Goal: Task Accomplishment & Management: Manage account settings

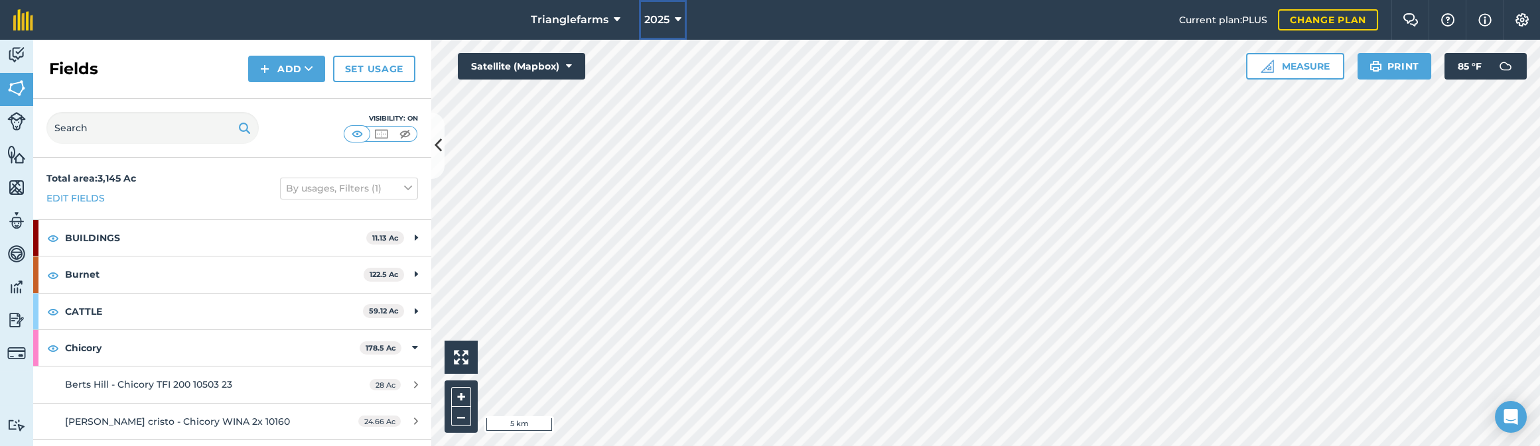
click at [666, 24] on span "2025" at bounding box center [656, 20] width 25 height 16
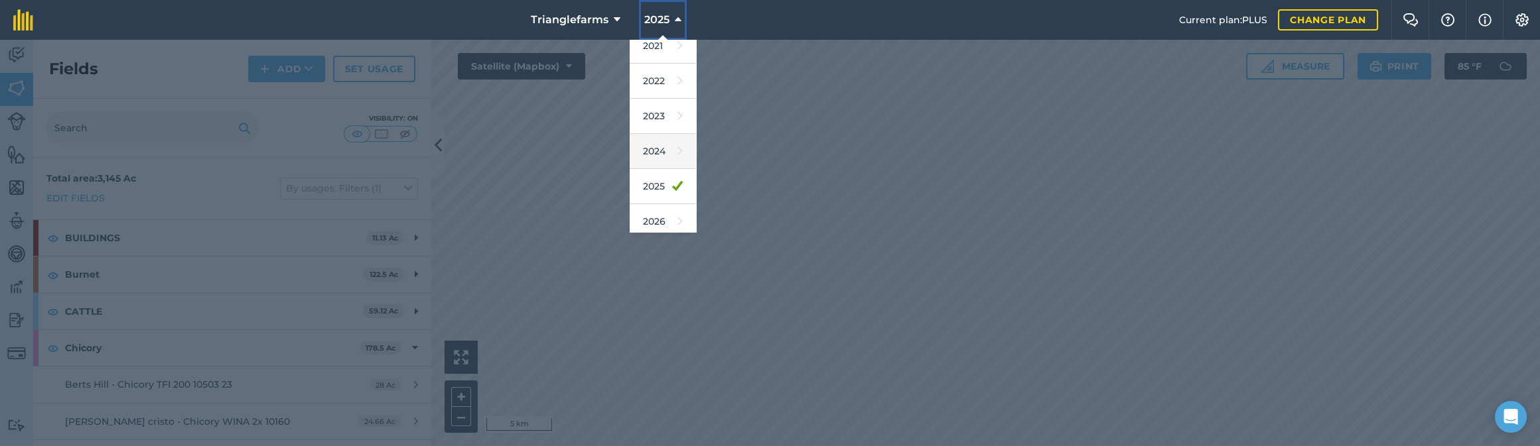
scroll to position [193, 0]
click at [105, 118] on div at bounding box center [770, 243] width 1540 height 407
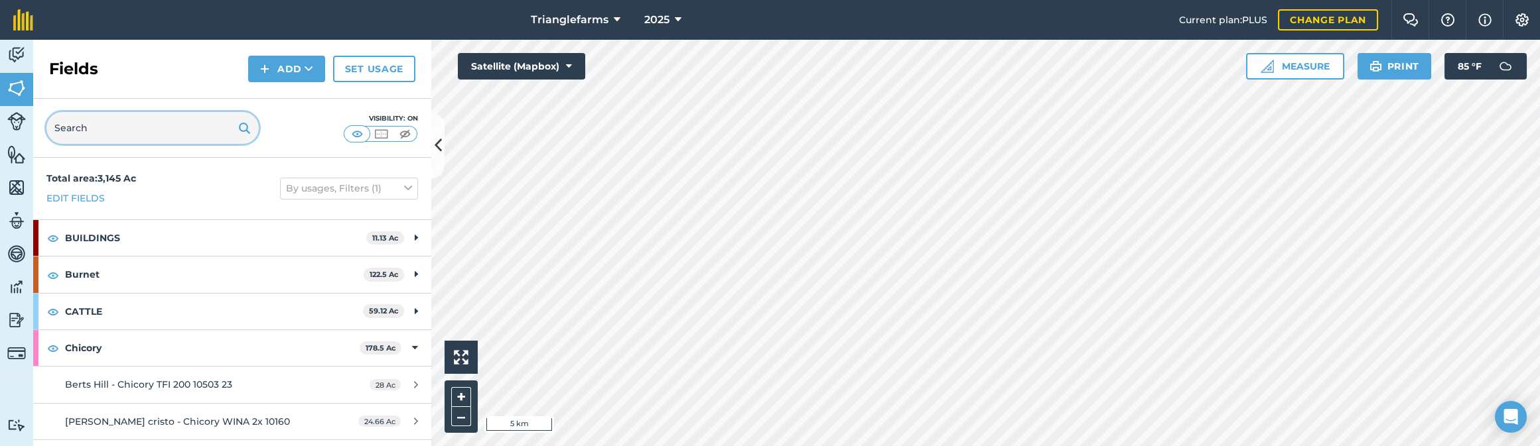
click at [121, 120] on input "text" at bounding box center [152, 128] width 212 height 32
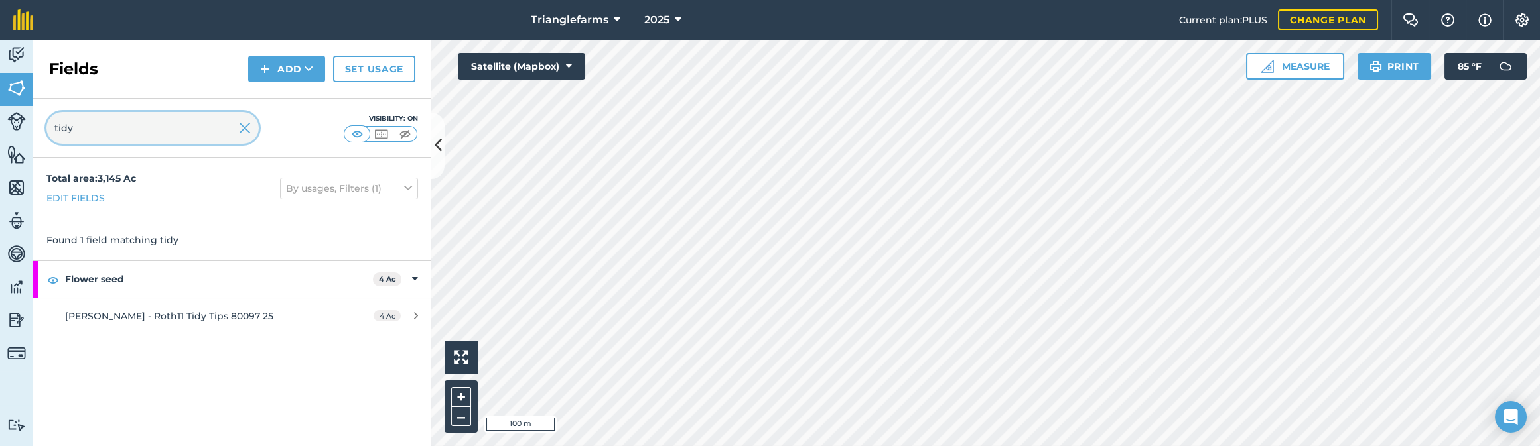
type input "tidy"
click at [649, 17] on span "2025" at bounding box center [656, 20] width 25 height 16
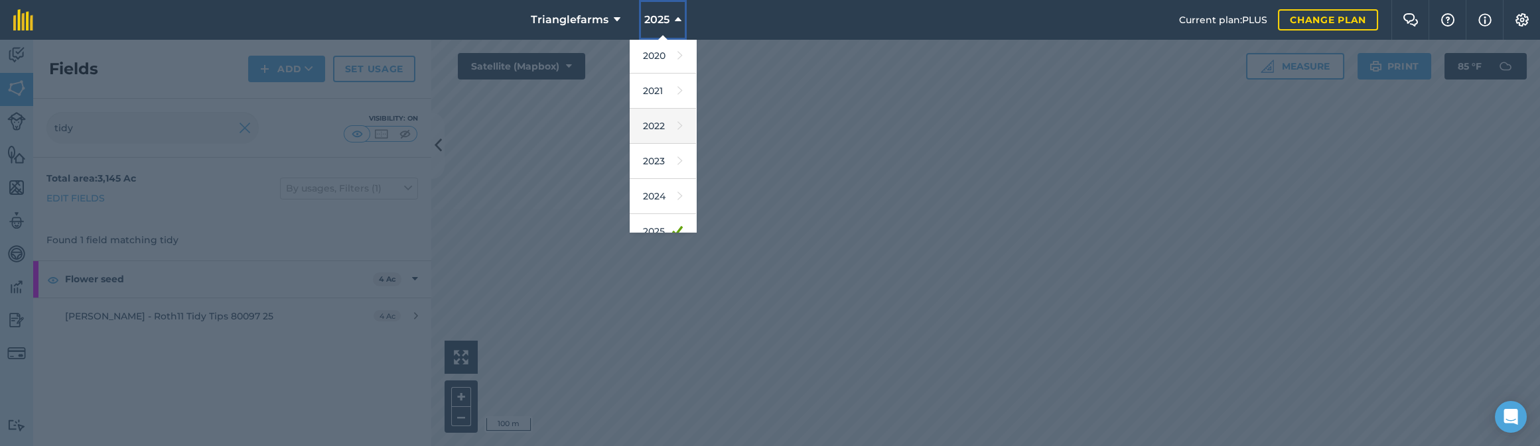
scroll to position [180, 0]
click at [656, 196] on link "2026" at bounding box center [663, 193] width 66 height 35
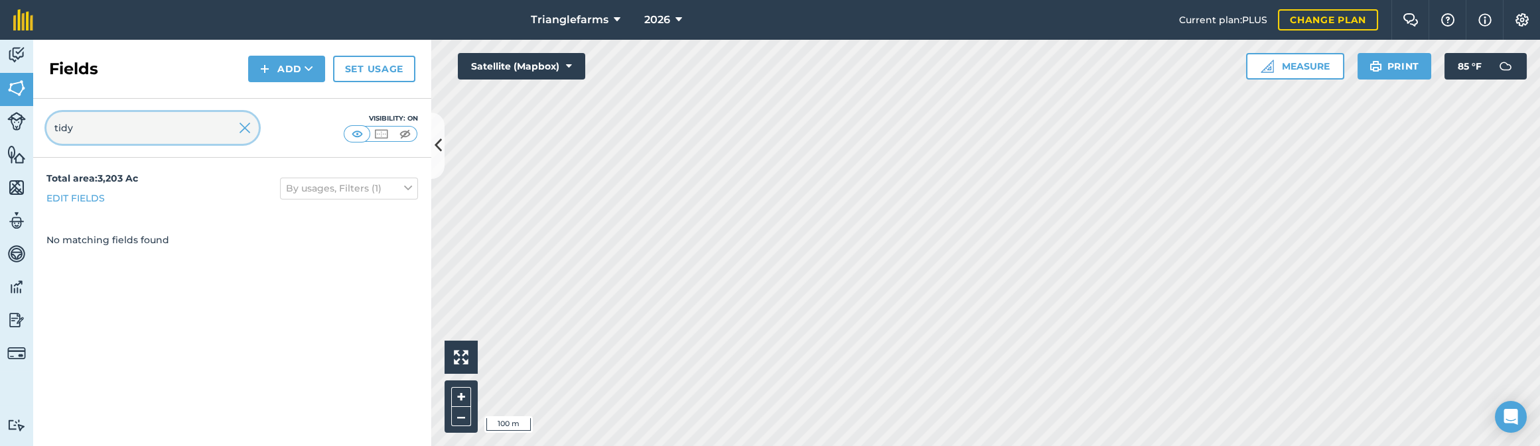
click at [109, 131] on input "tidy" at bounding box center [152, 128] width 212 height 32
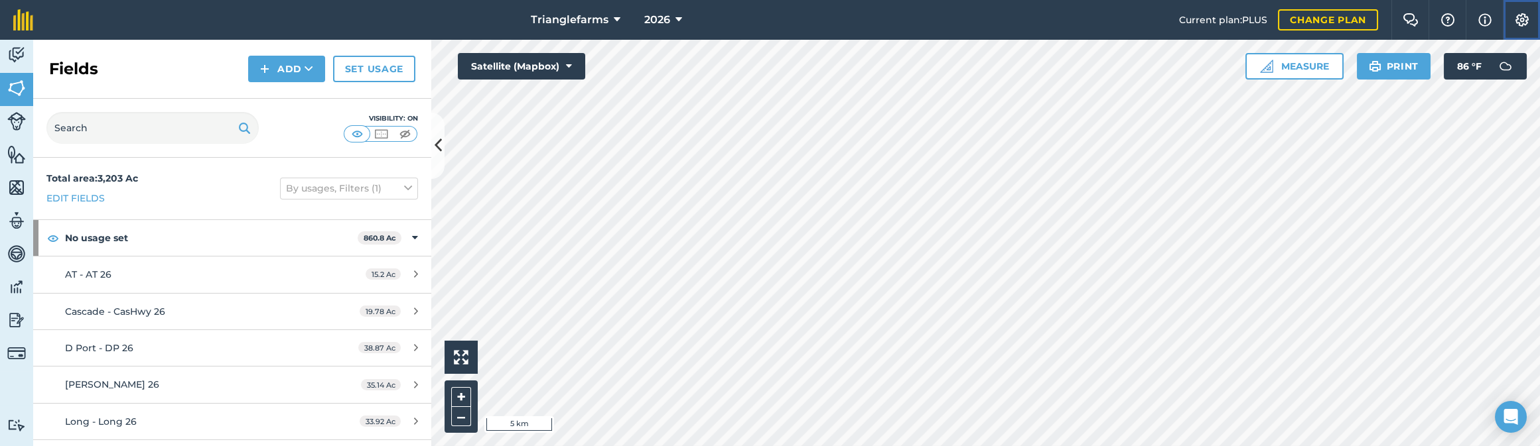
click at [1528, 22] on img at bounding box center [1522, 19] width 16 height 13
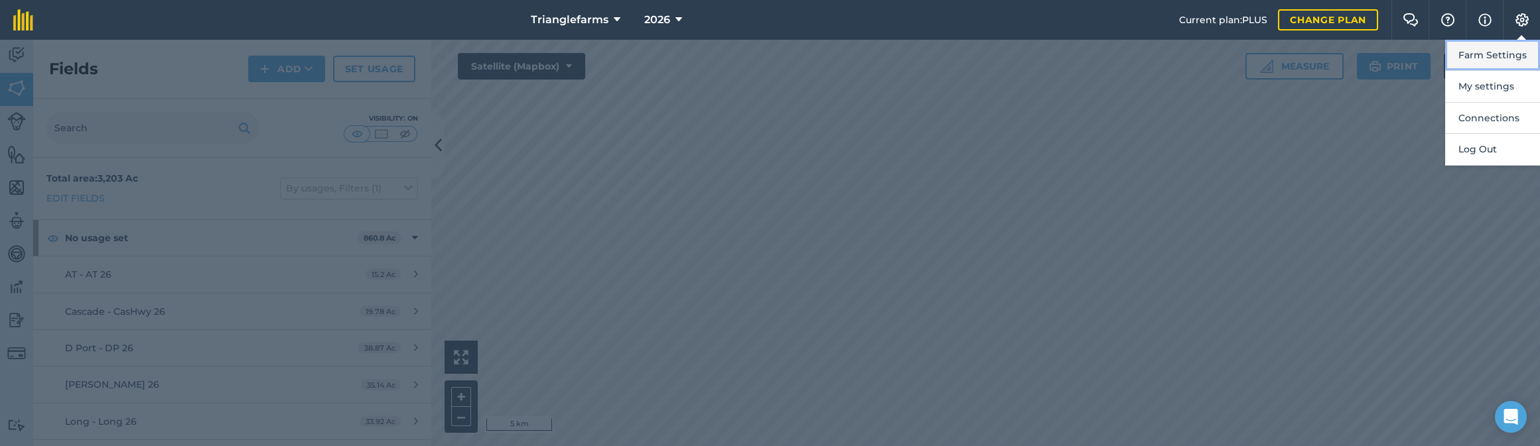
click at [1489, 57] on button "Farm Settings" at bounding box center [1492, 55] width 95 height 31
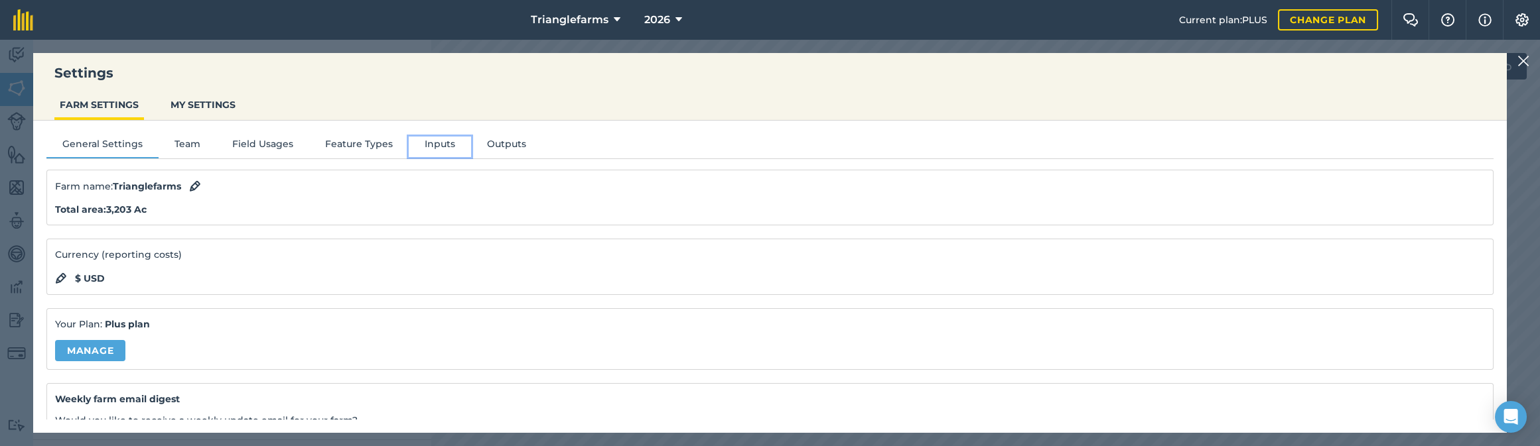
click at [434, 146] on button "Inputs" at bounding box center [440, 147] width 62 height 20
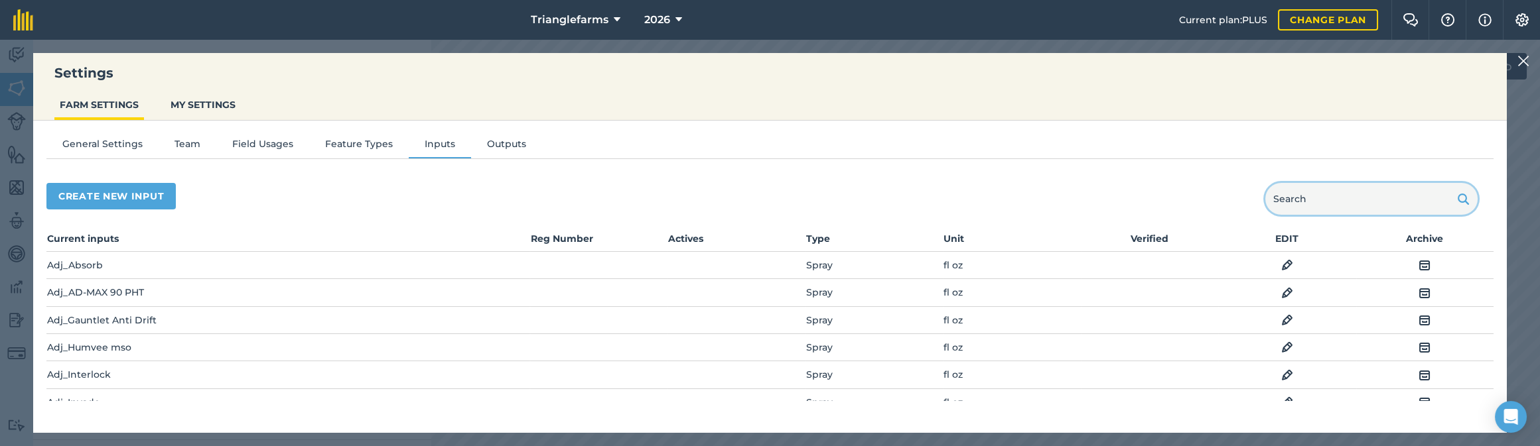
click at [1329, 206] on input "text" at bounding box center [1371, 199] width 212 height 32
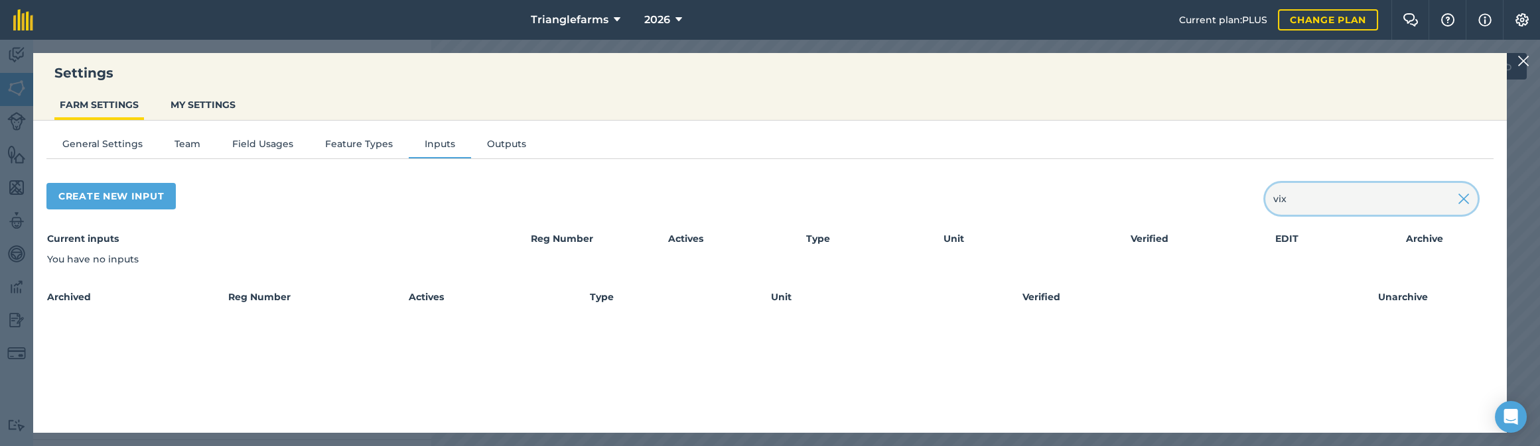
click at [1328, 206] on input "vix" at bounding box center [1371, 199] width 212 height 32
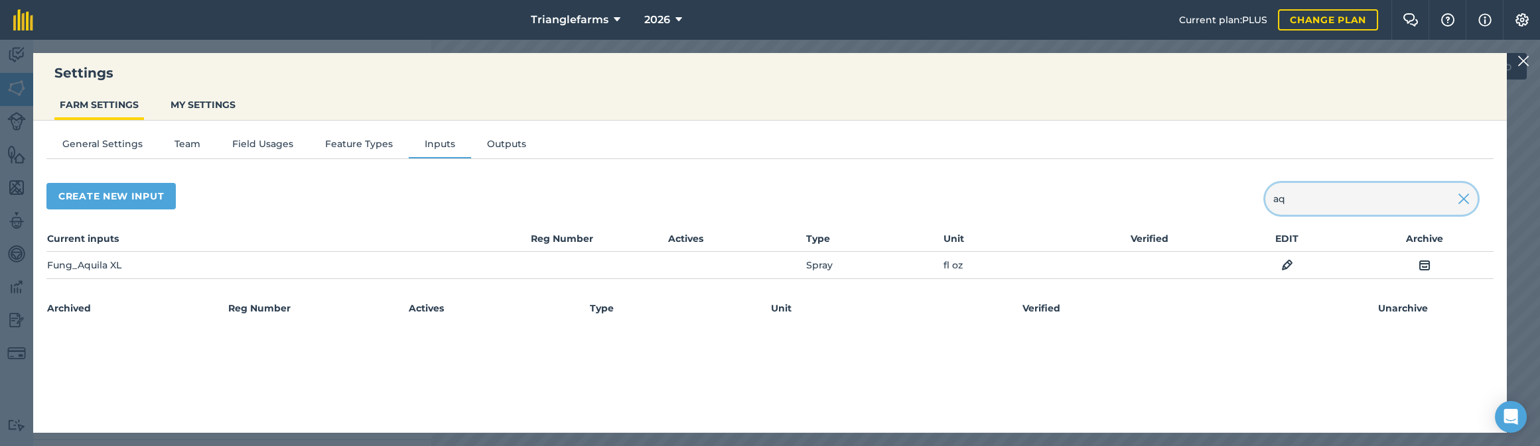
type input "a"
